Goal: Task Accomplishment & Management: Complete application form

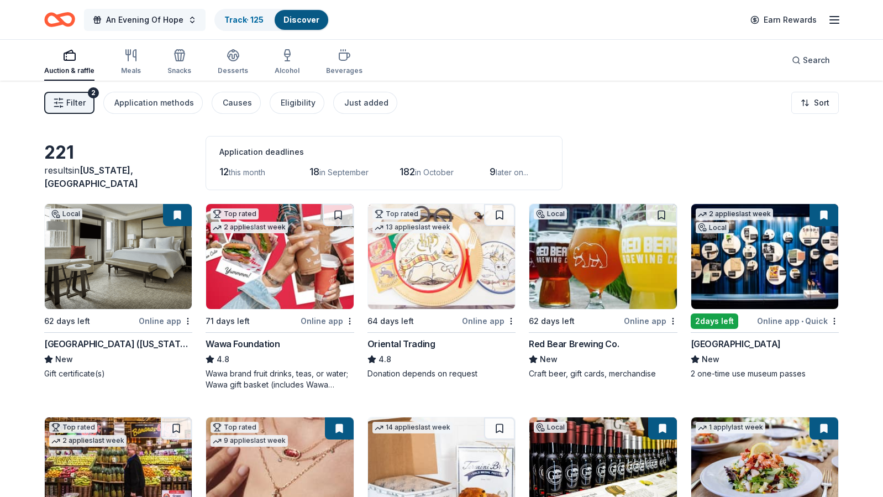
click at [138, 26] on span "An Evening Of Hope" at bounding box center [144, 19] width 77 height 13
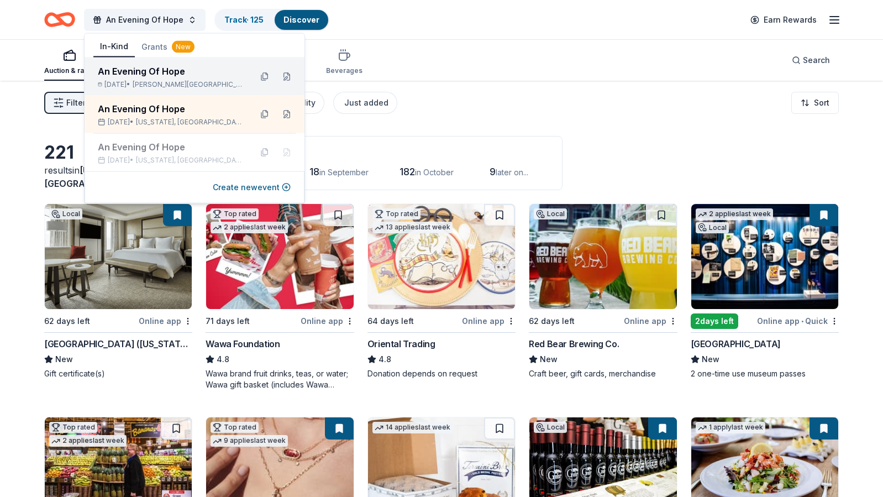
click at [140, 80] on div "An Evening Of Hope Nov 15, 2025 • Dewey Beach, DE" at bounding box center [170, 77] width 145 height 24
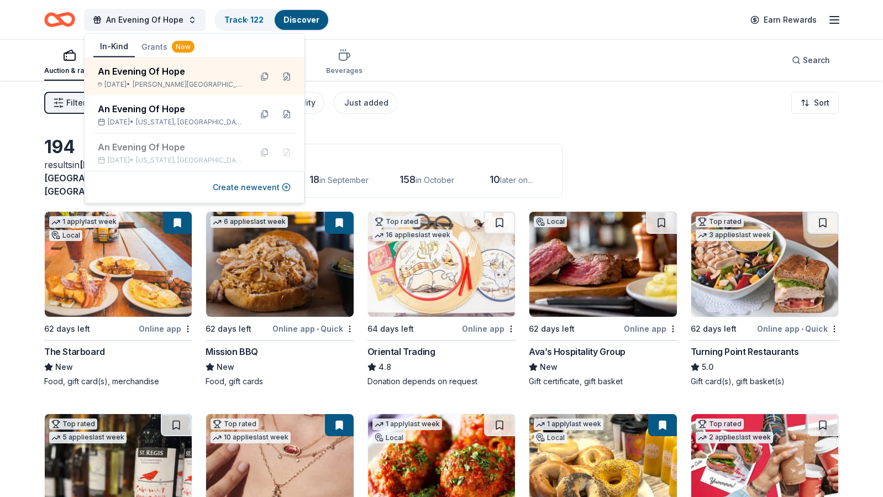
click at [379, 62] on div "Auction & raffle Meals Snacks Desserts Alcohol Beverages Search" at bounding box center [441, 60] width 795 height 41
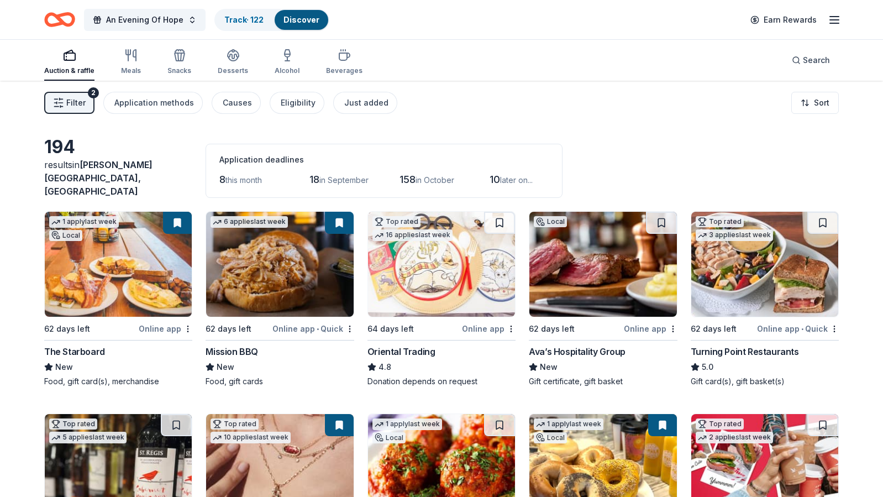
click at [587, 271] on img at bounding box center [603, 264] width 147 height 105
click at [758, 265] on img at bounding box center [765, 264] width 147 height 105
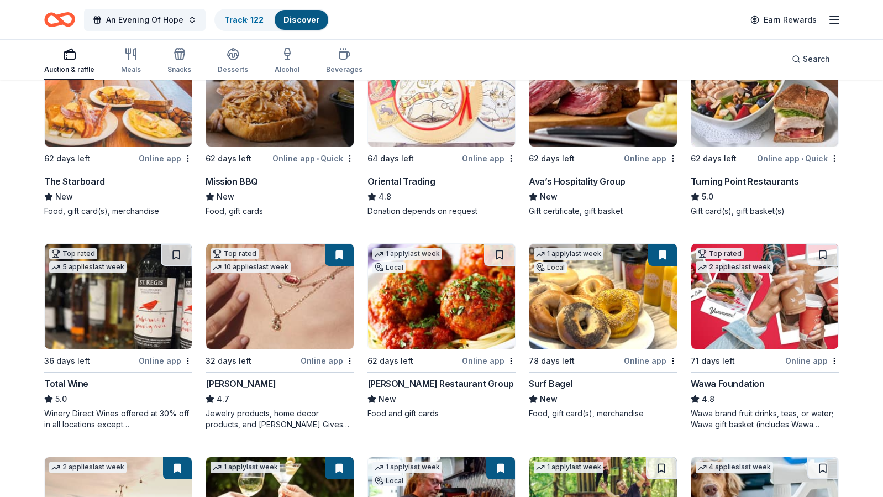
scroll to position [172, 0]
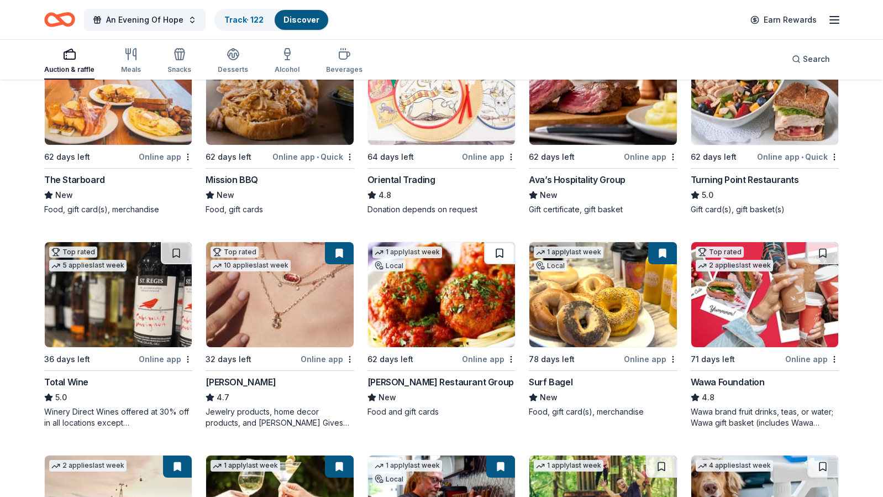
click at [498, 242] on button at bounding box center [499, 253] width 31 height 22
click at [499, 246] on button at bounding box center [500, 253] width 29 height 22
click at [460, 276] on img at bounding box center [441, 294] width 147 height 105
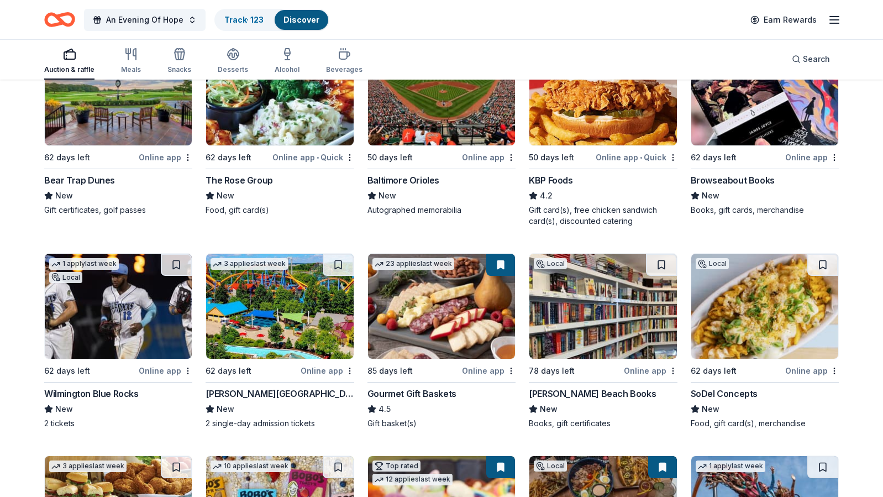
scroll to position [823, 0]
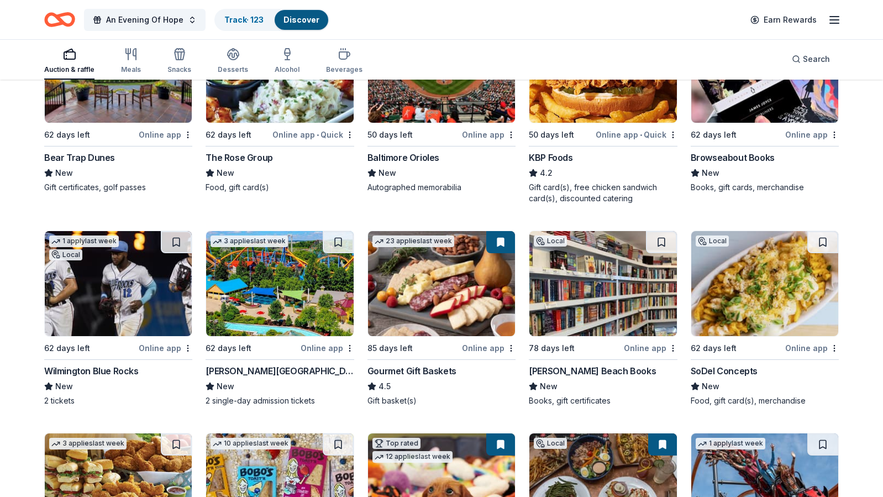
click at [746, 291] on img at bounding box center [765, 283] width 147 height 105
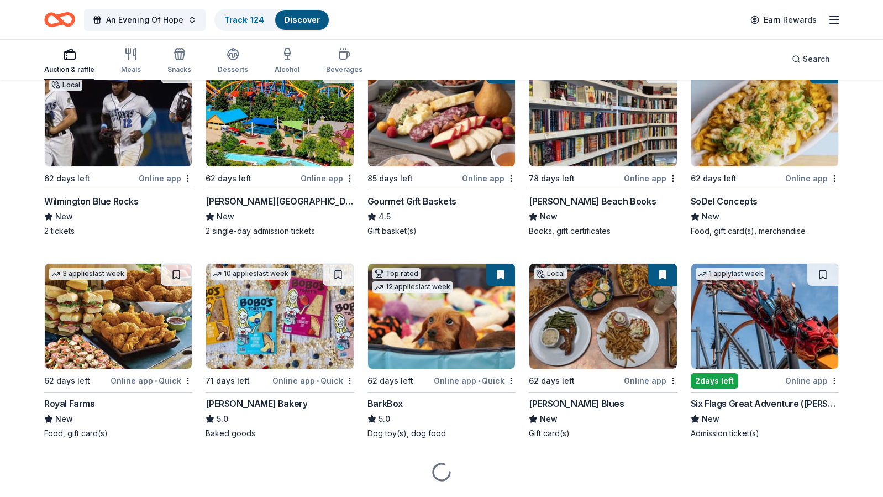
scroll to position [993, 0]
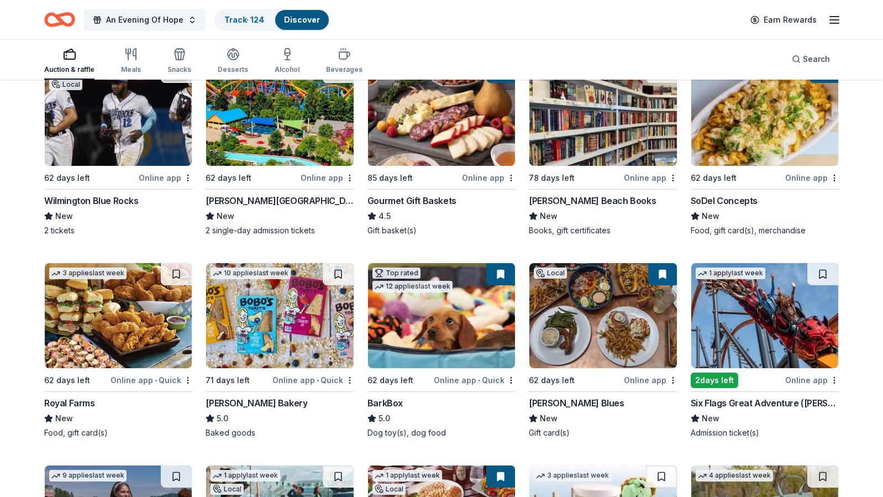
click at [157, 305] on img at bounding box center [118, 315] width 147 height 105
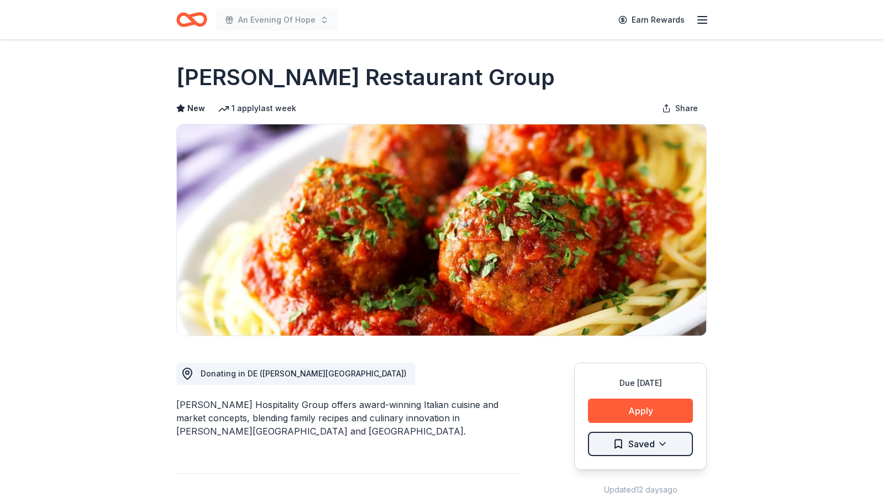
click at [659, 446] on html "An Evening Of Hope Earn Rewards Due in 62 days Share DiFebo's Restaurant Group …" at bounding box center [441, 248] width 883 height 497
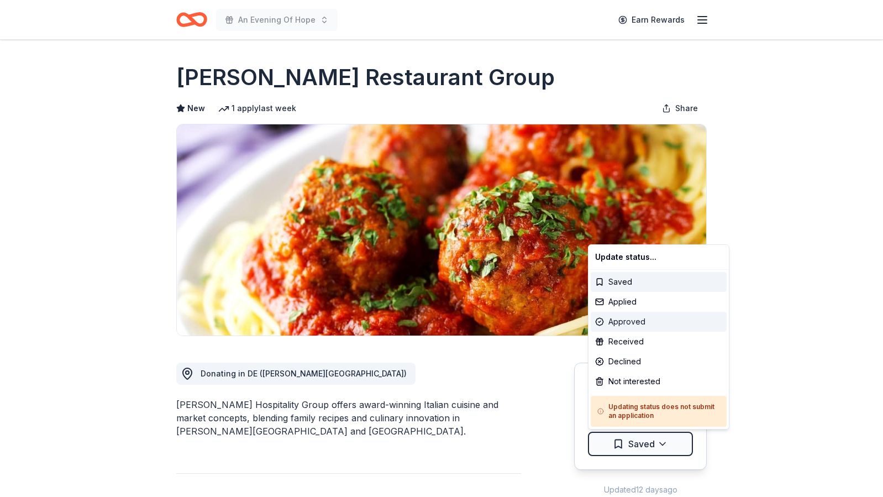
click at [645, 320] on div "Approved" at bounding box center [659, 322] width 136 height 20
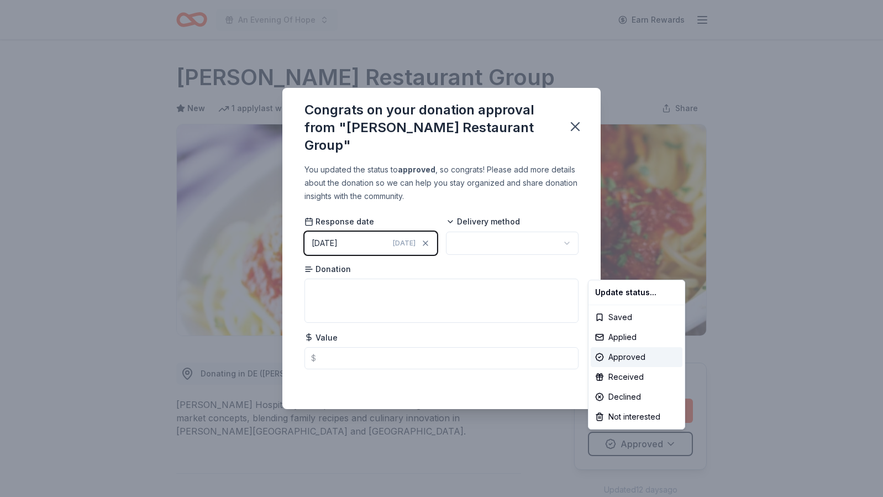
click at [503, 247] on html "An Evening Of Hope Earn Rewards Due in 62 days Share DiFebo's Restaurant Group …" at bounding box center [441, 248] width 883 height 497
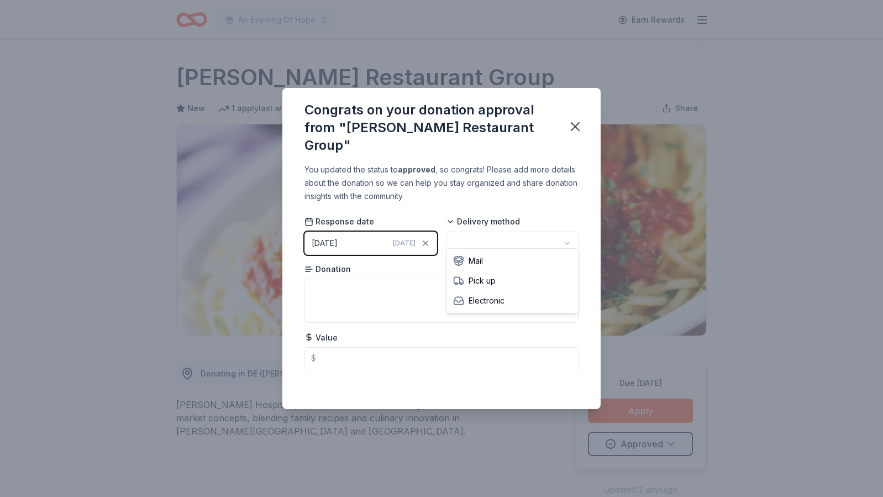
click at [501, 239] on html "An Evening Of Hope Earn Rewards Due in 62 days Share DiFebo's Restaurant Group …" at bounding box center [441, 248] width 883 height 497
click at [578, 128] on icon "button" at bounding box center [575, 126] width 15 height 15
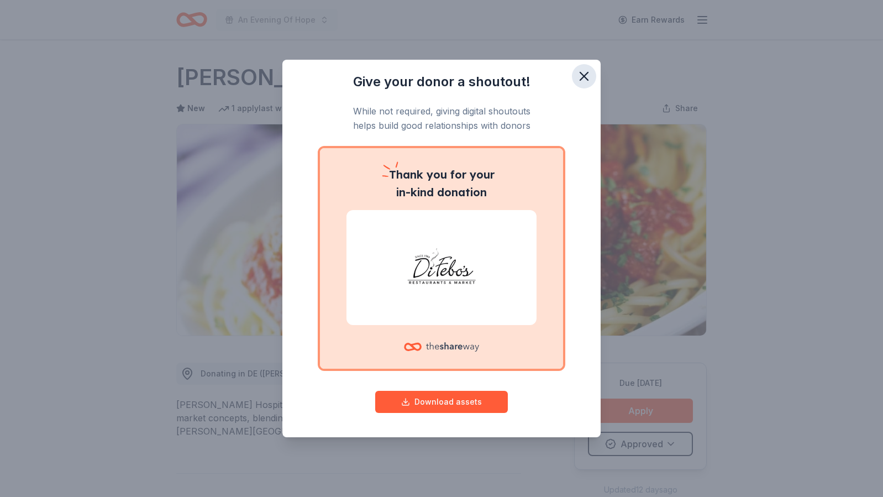
click at [580, 75] on icon "button" at bounding box center [584, 76] width 15 height 15
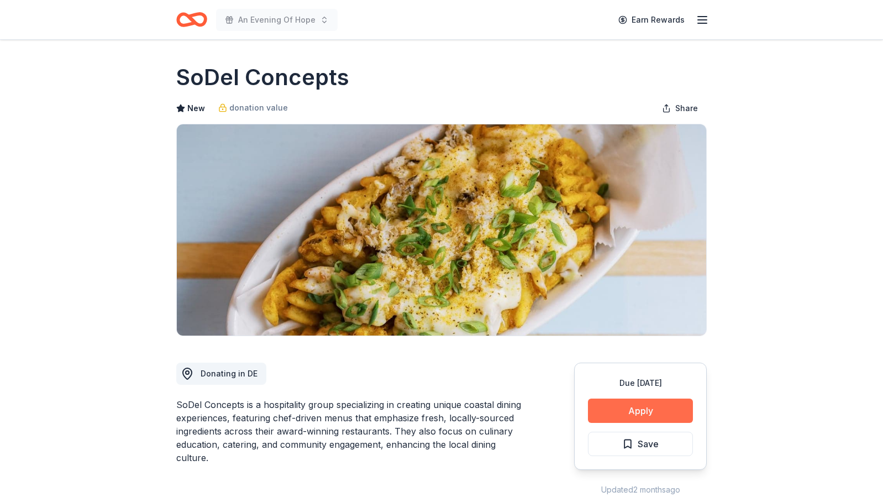
click at [654, 400] on button "Apply" at bounding box center [640, 411] width 105 height 24
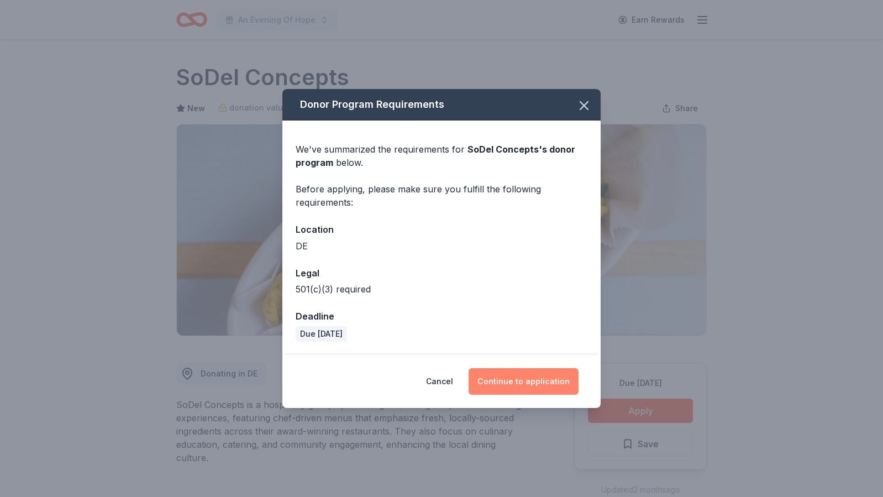
click at [536, 378] on button "Continue to application" at bounding box center [524, 381] width 110 height 27
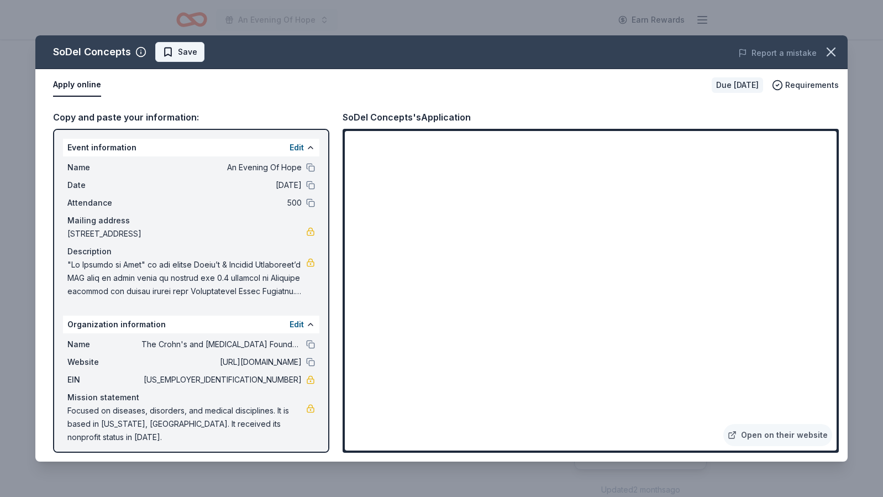
click at [186, 53] on span "Save" at bounding box center [187, 51] width 19 height 13
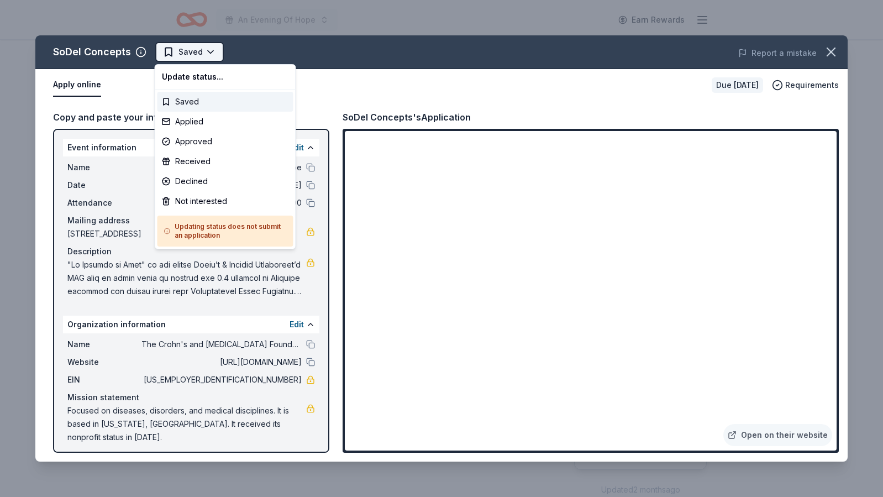
click at [196, 43] on html "An Evening Of Hope Earn Rewards Due in 62 days Share SoDel Concepts New donatio…" at bounding box center [441, 248] width 883 height 497
click at [195, 120] on div "Applied" at bounding box center [226, 122] width 136 height 20
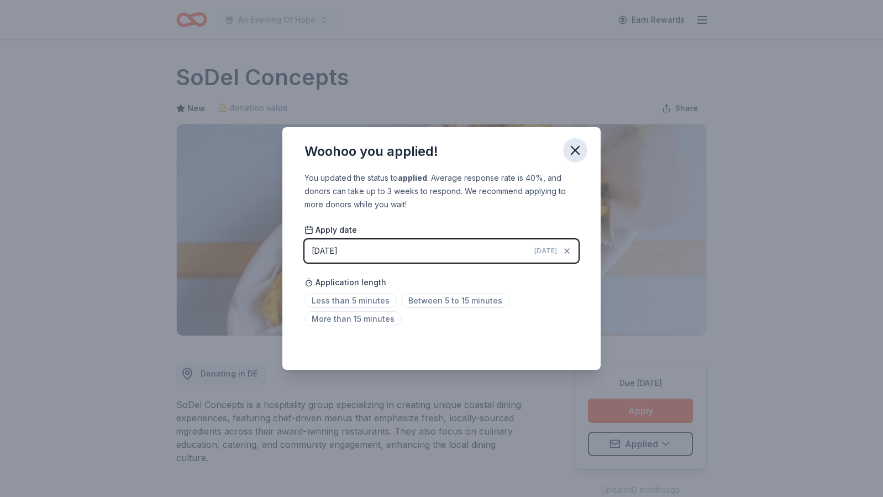
click at [572, 155] on icon "button" at bounding box center [575, 150] width 15 height 15
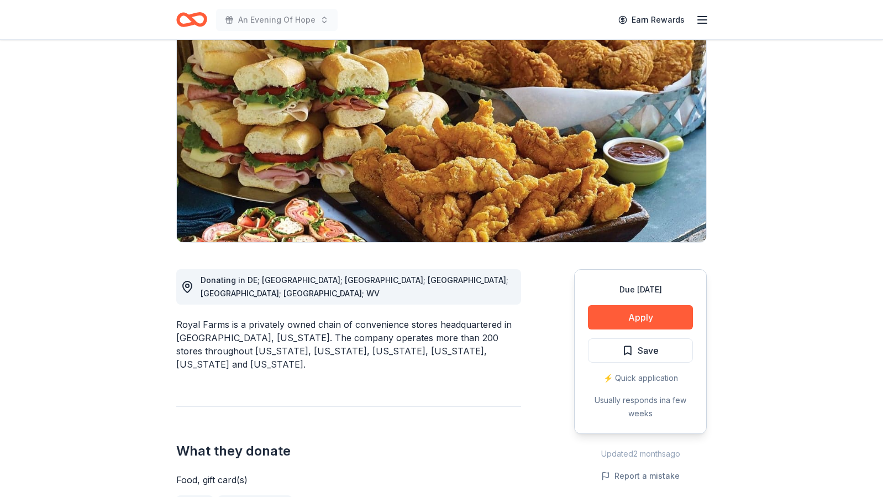
scroll to position [95, 0]
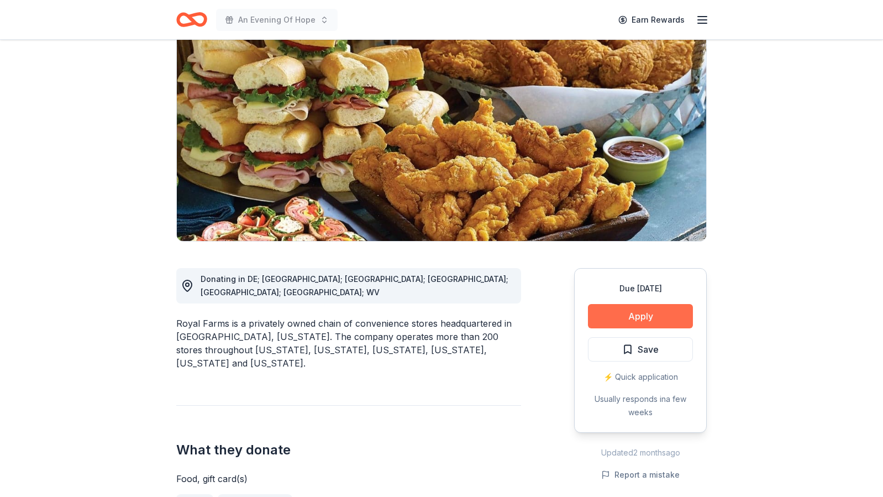
click at [624, 323] on button "Apply" at bounding box center [640, 316] width 105 height 24
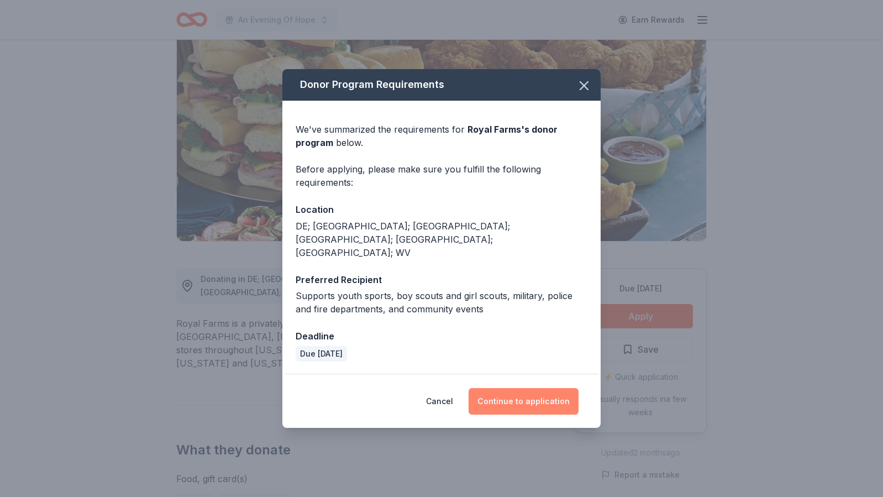
click at [540, 389] on button "Continue to application" at bounding box center [524, 401] width 110 height 27
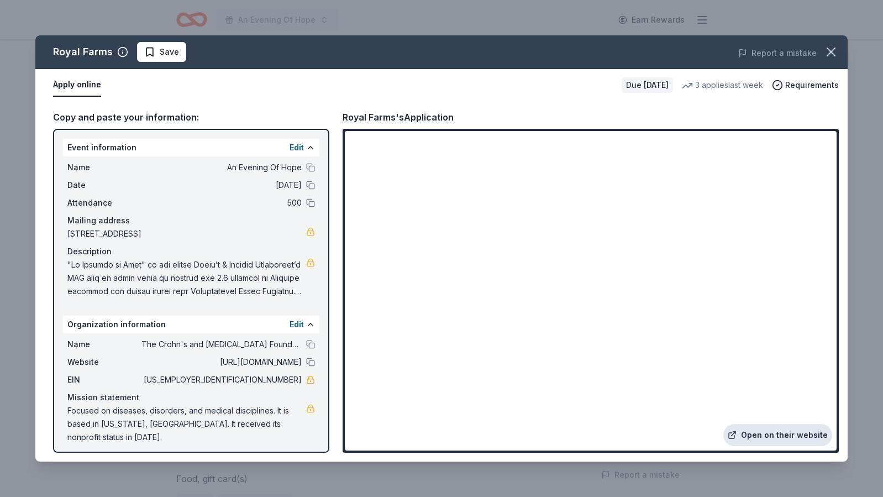
click at [784, 431] on link "Open on their website" at bounding box center [778, 435] width 109 height 22
